Goal: Information Seeking & Learning: Find specific fact

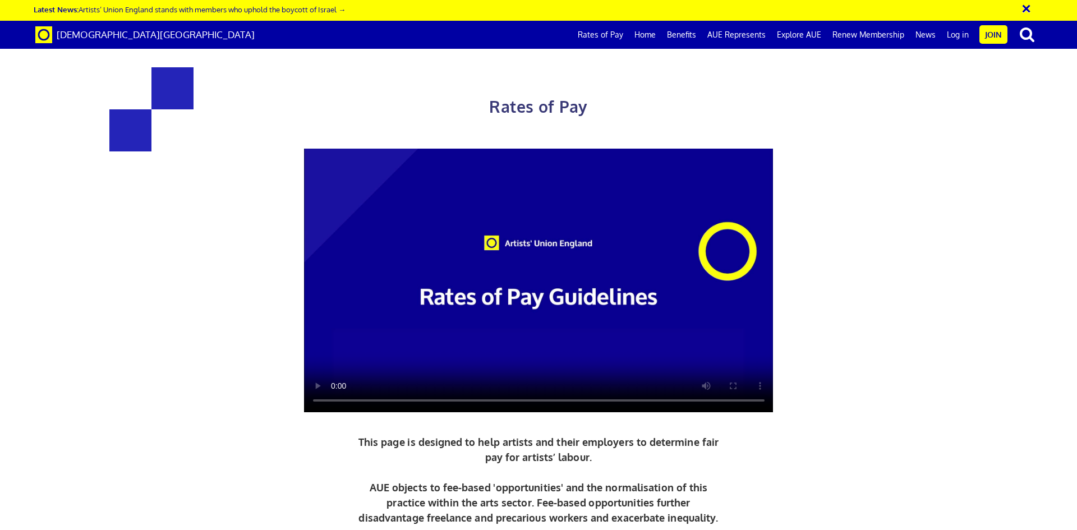
scroll to position [561, 0]
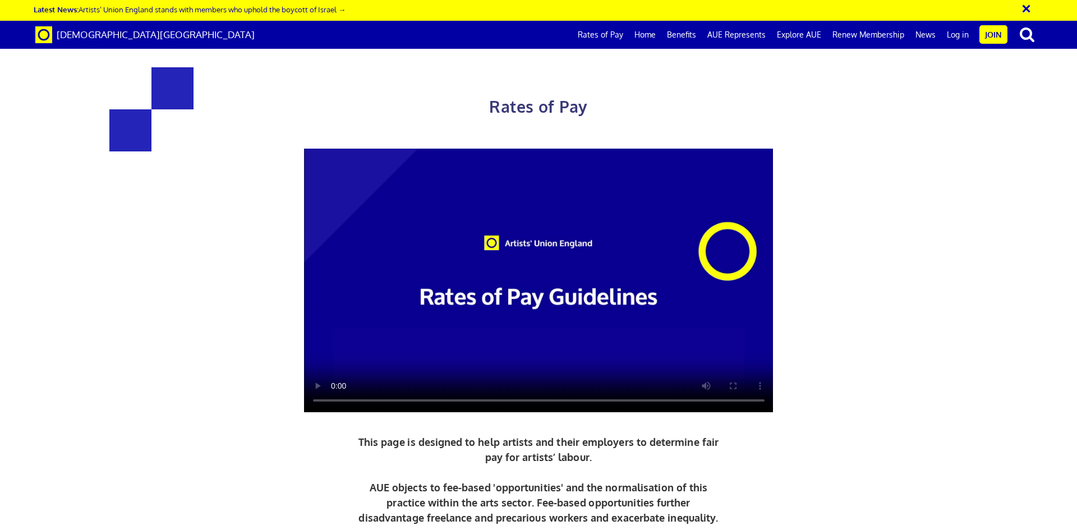
scroll to position [505, 0]
